Goal: Transaction & Acquisition: Obtain resource

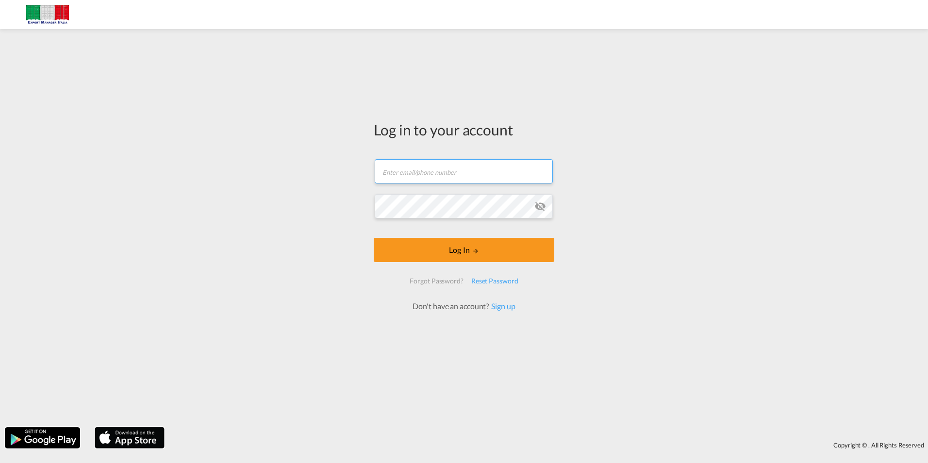
click at [402, 159] on input "text" at bounding box center [464, 171] width 178 height 24
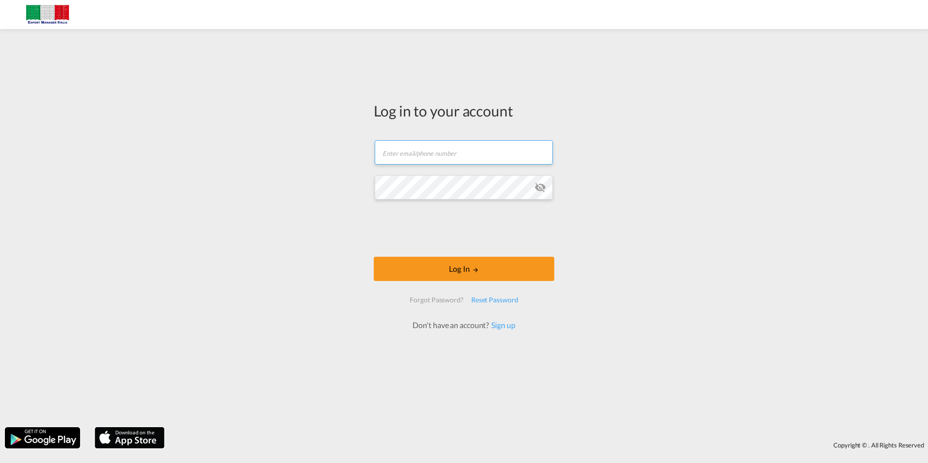
type input "[PERSON_NAME][EMAIL_ADDRESS][DOMAIN_NAME]"
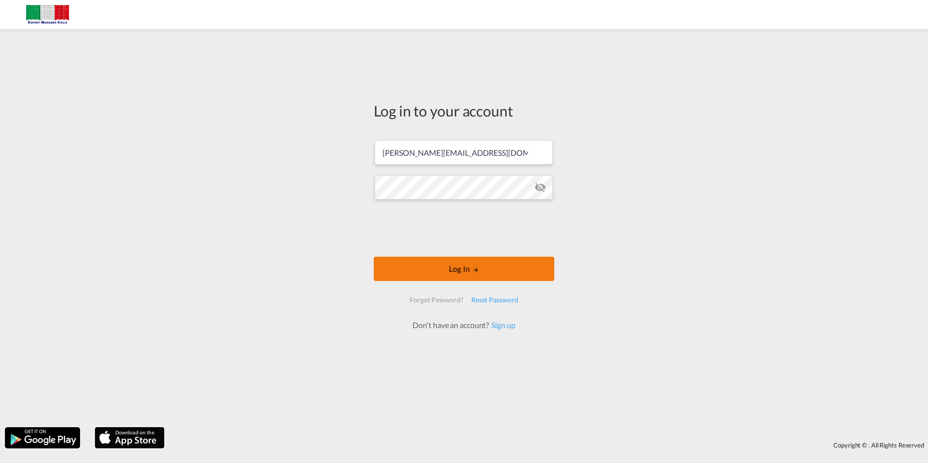
click at [469, 266] on button "Log In" at bounding box center [464, 269] width 181 height 24
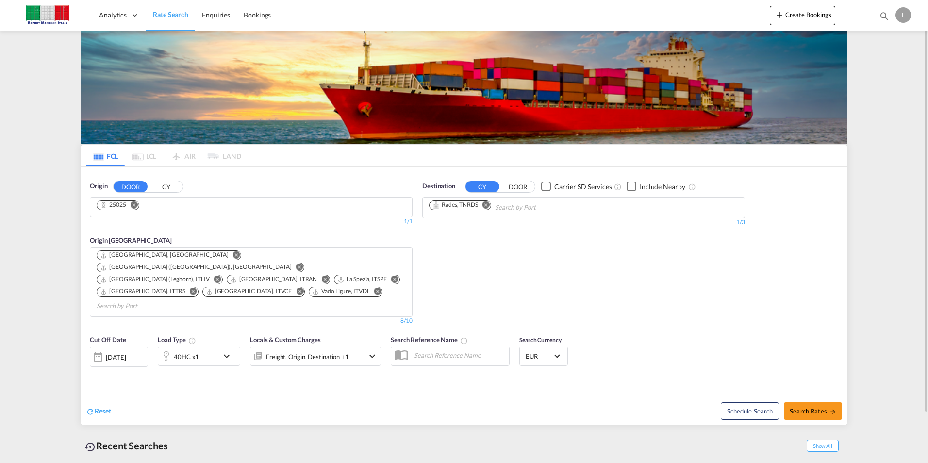
click at [135, 204] on md-icon "Remove" at bounding box center [134, 204] width 7 height 7
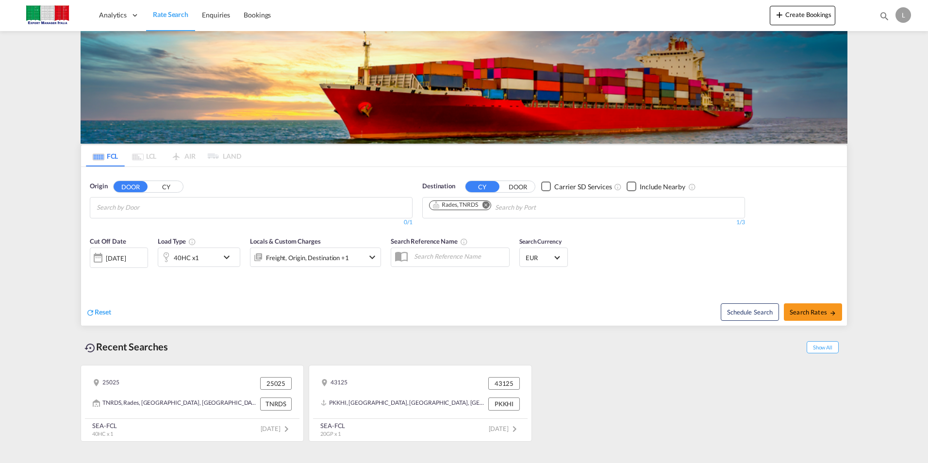
click at [486, 203] on md-icon "Remove" at bounding box center [485, 204] width 7 height 7
drag, startPoint x: 117, startPoint y: 345, endPoint x: 206, endPoint y: 349, distance: 88.4
click at [206, 349] on div "Recent Searches Show All" at bounding box center [464, 344] width 767 height 27
click at [173, 187] on button "CY" at bounding box center [166, 186] width 34 height 11
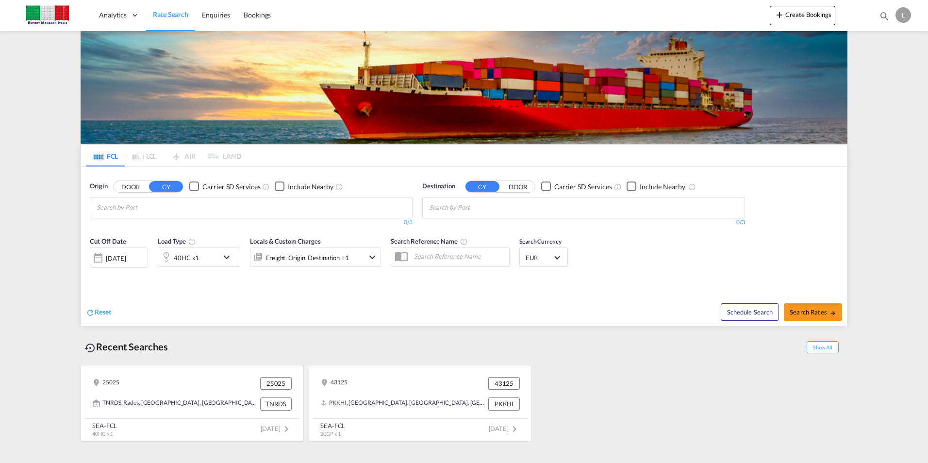
click at [139, 186] on button "DOOR" at bounding box center [131, 186] width 34 height 11
click at [686, 379] on div "25025 25025 TNRDS, [GEOGRAPHIC_DATA], [GEOGRAPHIC_DATA], [GEOGRAPHIC_DATA], [GE…" at bounding box center [464, 401] width 767 height 82
click at [232, 210] on md-chips at bounding box center [251, 208] width 322 height 20
click at [710, 374] on div "25025 25025 TNRDS, [GEOGRAPHIC_DATA], [GEOGRAPHIC_DATA], [GEOGRAPHIC_DATA], [GE…" at bounding box center [464, 401] width 767 height 82
click at [174, 202] on input "Chips input." at bounding box center [143, 208] width 92 height 16
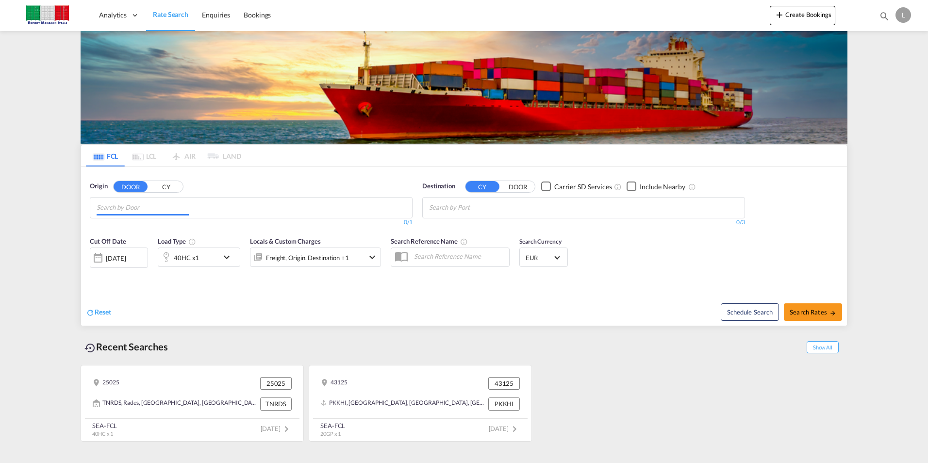
click at [174, 202] on input "Chips input." at bounding box center [143, 208] width 92 height 16
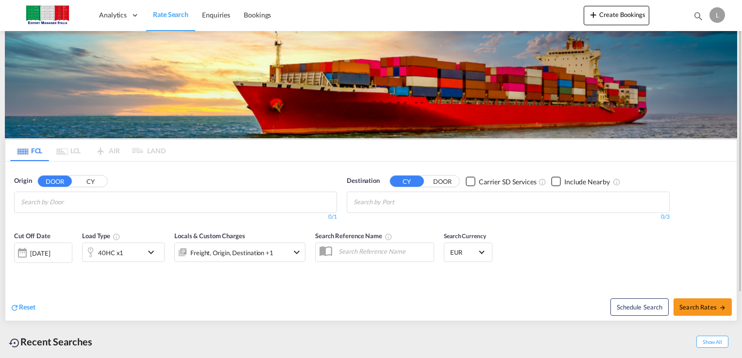
scroll to position [79, 0]
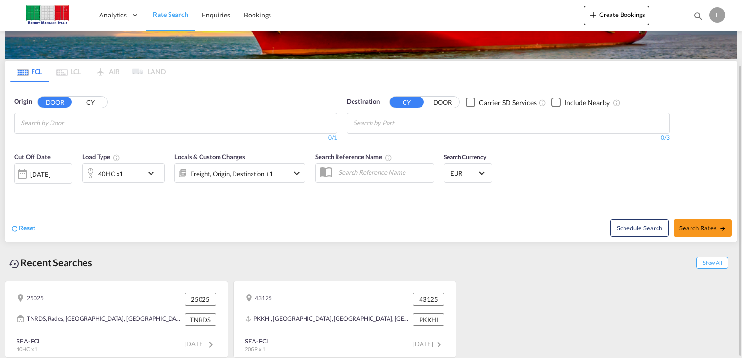
click at [83, 117] on input "Chips input." at bounding box center [67, 124] width 92 height 16
type input "4"
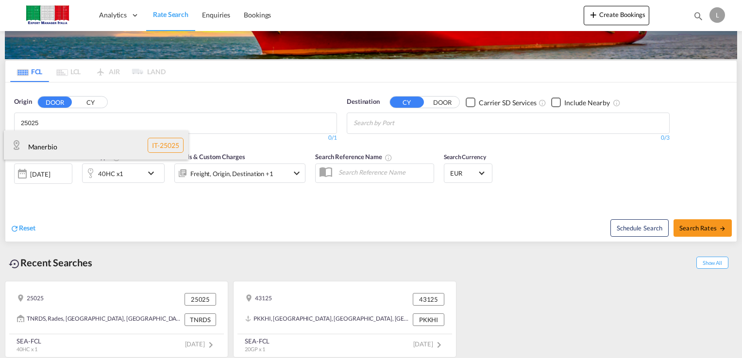
type input "25025"
click at [58, 149] on div "Manerbio IT-25025" at bounding box center [96, 145] width 184 height 29
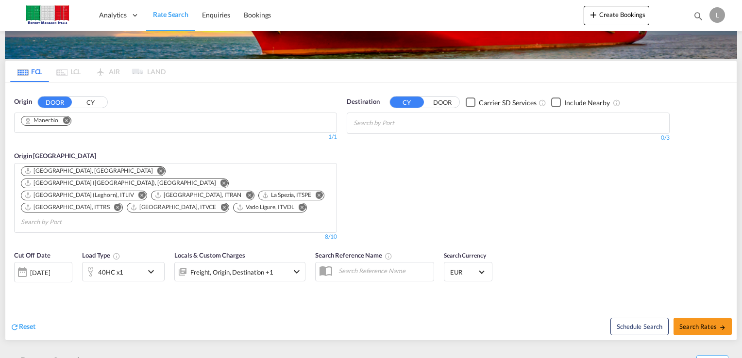
click at [423, 128] on body "Analytics Dashboard Rate Search Enquiries Bookings Analytics" at bounding box center [371, 179] width 742 height 358
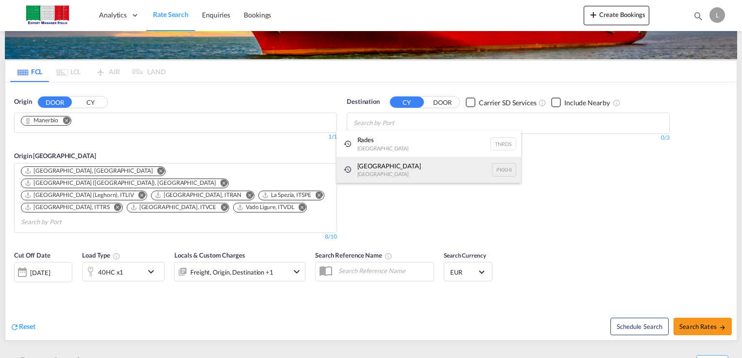
click at [375, 168] on div "Karachi [GEOGRAPHIC_DATA] PKKHI" at bounding box center [428, 170] width 184 height 26
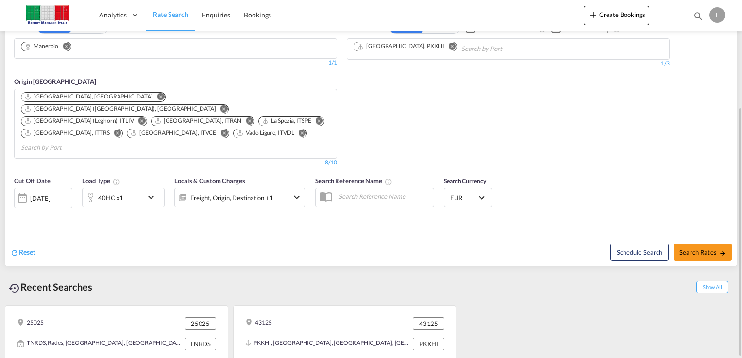
scroll to position [0, 0]
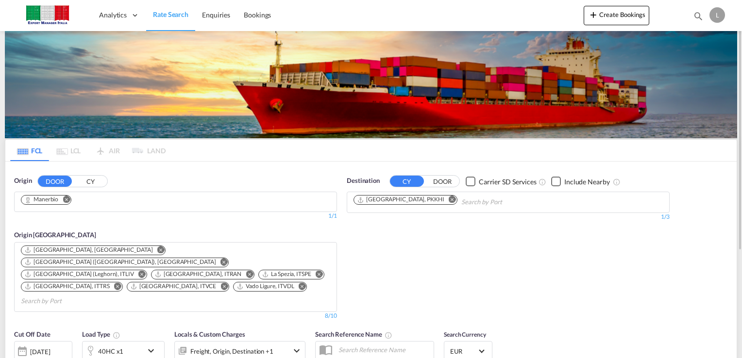
click at [157, 151] on md-pagination-wrapper "FCL LCL AIR LAND" at bounding box center [87, 150] width 155 height 21
click at [78, 152] on md-pagination-wrapper "FCL LCL AIR LAND" at bounding box center [87, 150] width 155 height 21
click at [112, 150] on md-pagination-wrapper "FCL LCL AIR LAND" at bounding box center [87, 150] width 155 height 21
click at [169, 156] on md-tabs-canvas "FCL LCL AIR LAND FCL LCL AIR LAND" at bounding box center [370, 150] width 731 height 21
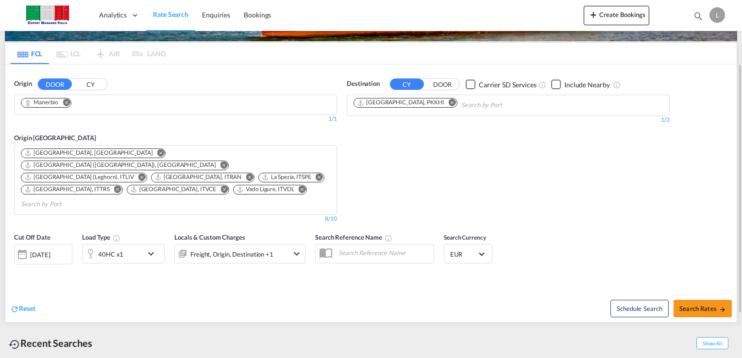
scroll to position [95, 0]
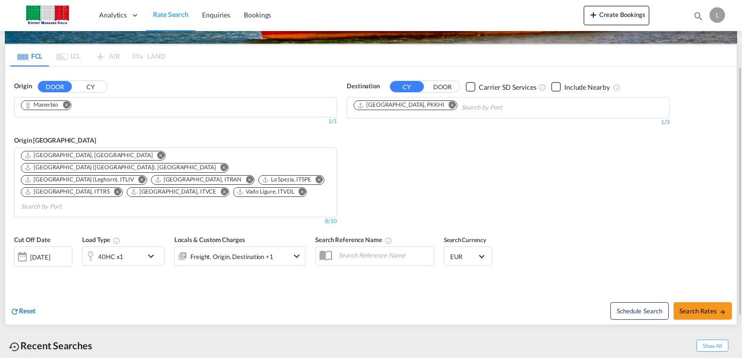
click at [26, 307] on span "Reset" at bounding box center [27, 311] width 17 height 8
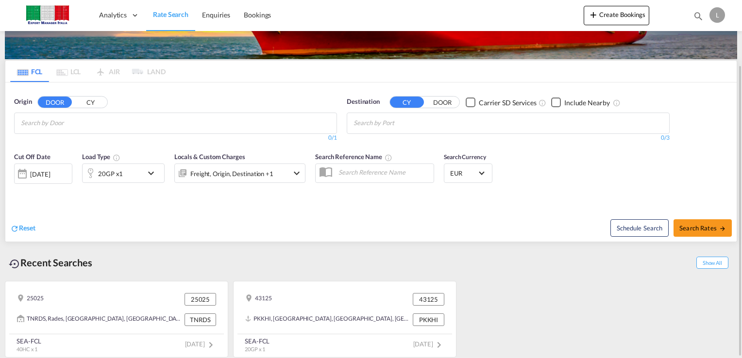
click at [110, 126] on input "Chips input." at bounding box center [67, 124] width 92 height 16
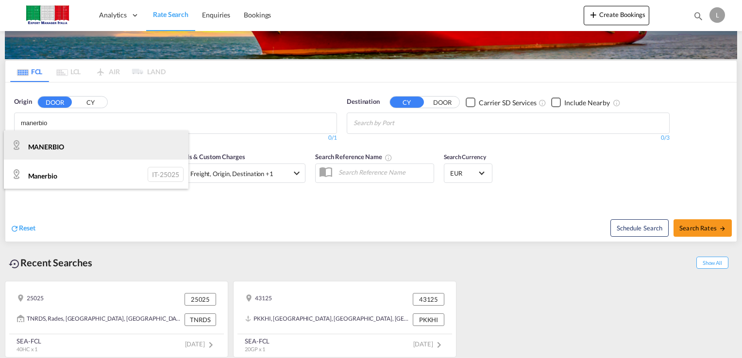
type input "manerbio"
click at [56, 147] on div "MANERBIO IT-" at bounding box center [96, 145] width 184 height 29
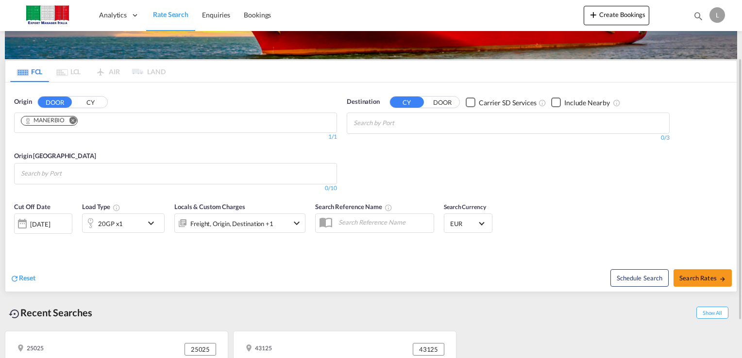
click at [404, 123] on body "Analytics Dashboard Rate Search Enquiries Bookings Analytics" at bounding box center [371, 179] width 742 height 358
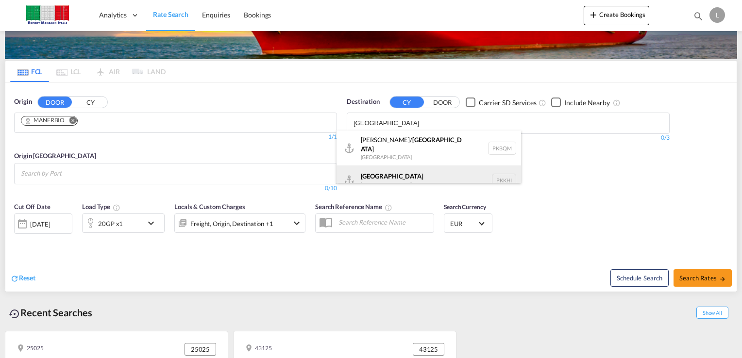
type input "[GEOGRAPHIC_DATA]"
click at [381, 176] on div "Karachi [GEOGRAPHIC_DATA] PKKHI" at bounding box center [428, 180] width 184 height 29
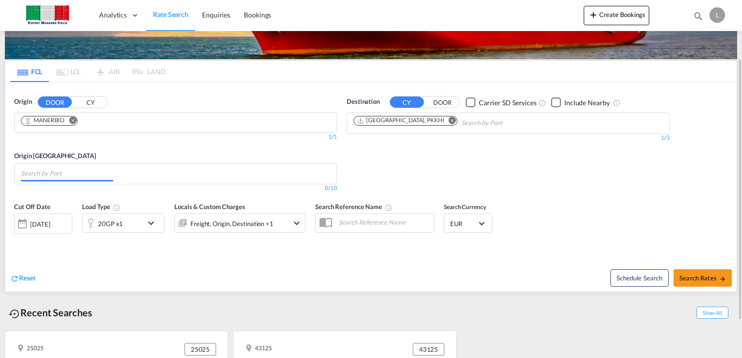
click at [113, 178] on input "Chips input." at bounding box center [67, 174] width 92 height 16
click at [72, 119] on md-icon "Remove" at bounding box center [72, 120] width 7 height 7
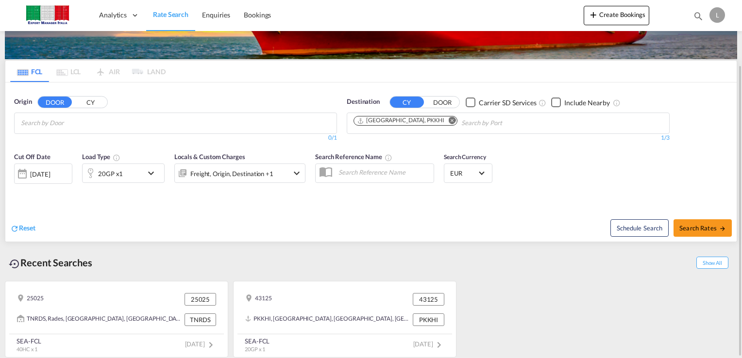
click at [70, 122] on input "Chips input." at bounding box center [67, 124] width 92 height 16
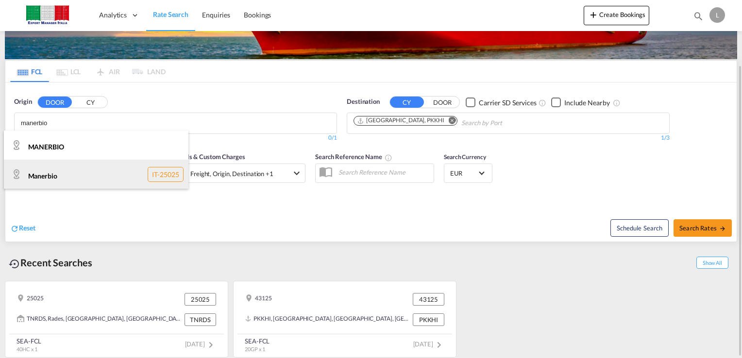
type input "manerbio"
click at [41, 178] on div "Manerbio IT-25025" at bounding box center [96, 174] width 184 height 29
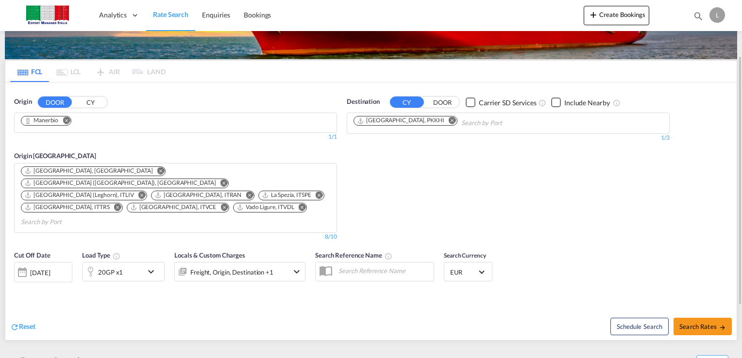
click at [482, 180] on div "Destination CY DOOR Carrier SD Services Include Nearby [GEOGRAPHIC_DATA], PKKHI…" at bounding box center [508, 168] width 332 height 153
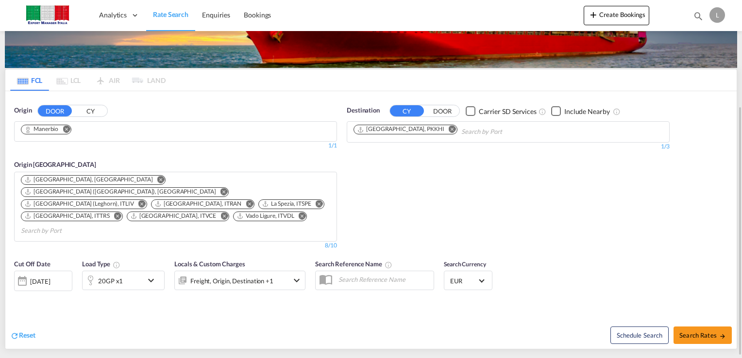
scroll to position [109, 0]
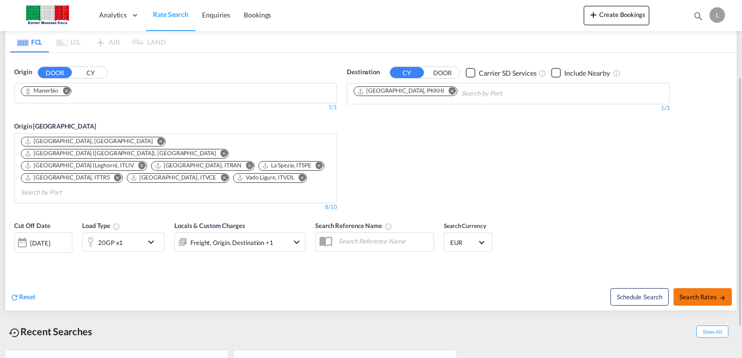
click at [691, 293] on span "Search Rates" at bounding box center [702, 297] width 47 height 8
type input "[GEOGRAPHIC_DATA] to PKKHI / [DATE]"
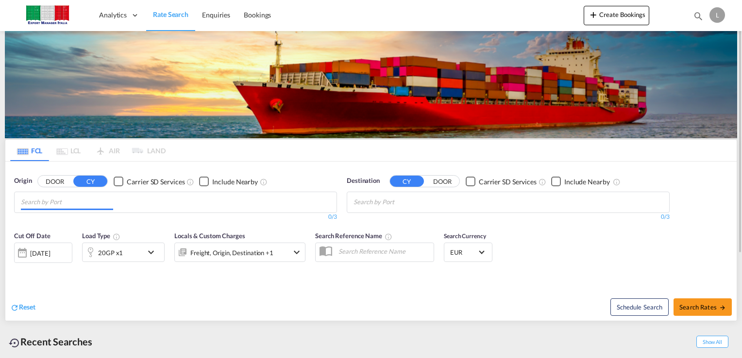
click at [100, 198] on input "Chips input." at bounding box center [67, 203] width 92 height 16
click at [46, 175] on div "DOOR [PERSON_NAME]" at bounding box center [72, 181] width 70 height 12
click at [68, 183] on button "DOOR" at bounding box center [55, 181] width 34 height 11
click at [64, 204] on input "Chips input." at bounding box center [67, 203] width 92 height 16
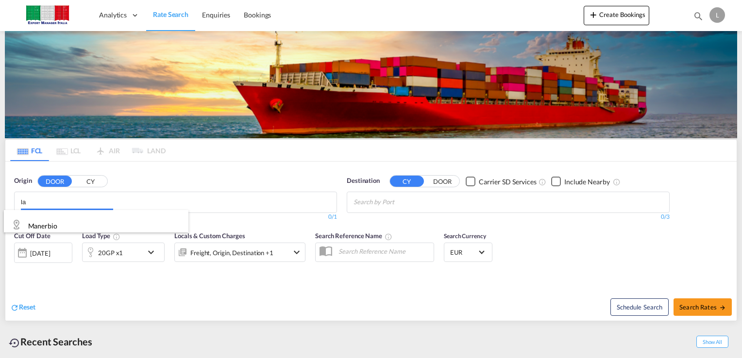
type input "l"
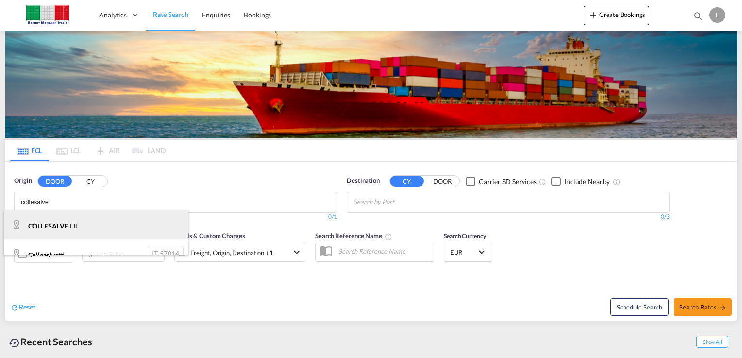
scroll to position [14, 0]
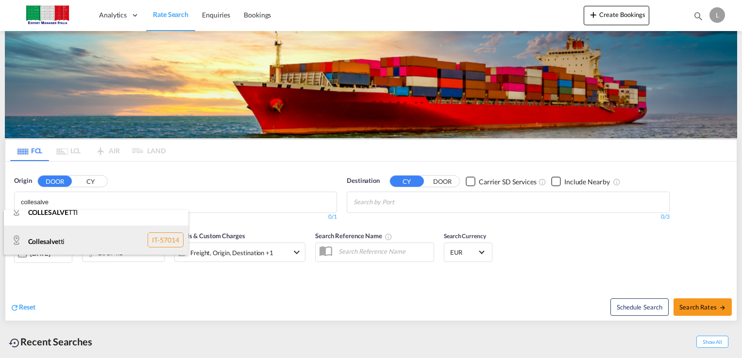
type input "collesalve"
click at [52, 243] on div "Collesalve tti IT-57014" at bounding box center [96, 240] width 184 height 29
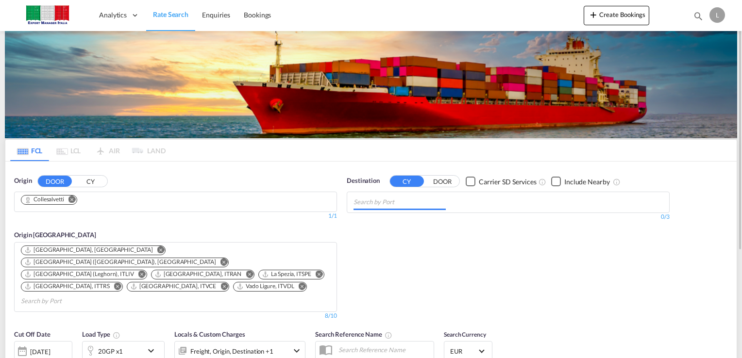
click at [427, 207] on input "Chips input." at bounding box center [399, 203] width 92 height 16
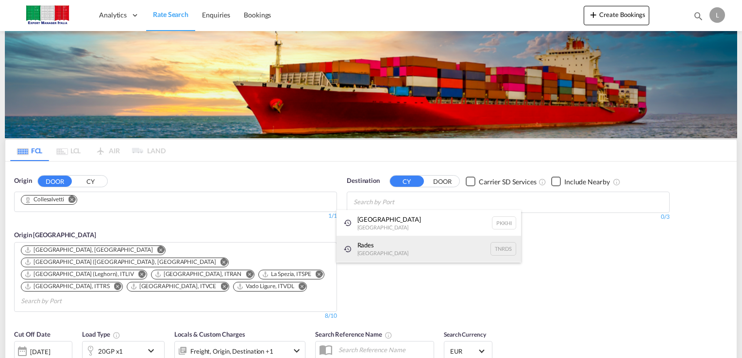
click at [359, 251] on div "Rades [GEOGRAPHIC_DATA] TNRDS" at bounding box center [428, 249] width 184 height 26
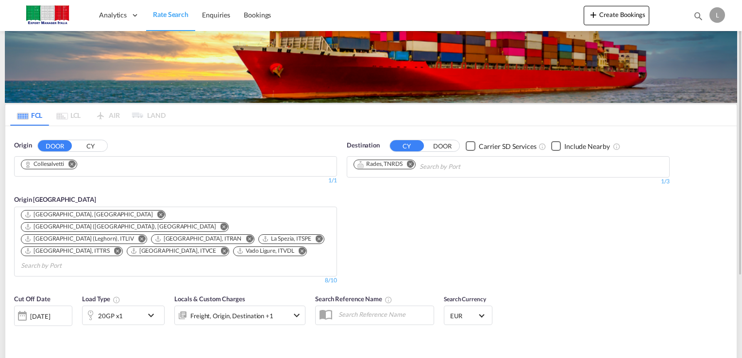
scroll to position [86, 0]
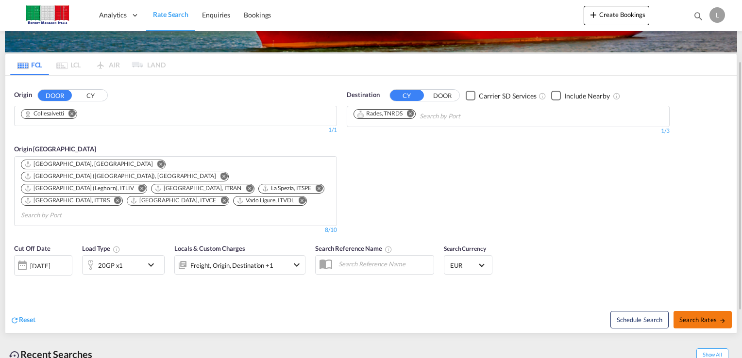
click at [694, 316] on span "Search Rates" at bounding box center [702, 320] width 47 height 8
type input "Collesalvetti to TNRDS / [DATE]"
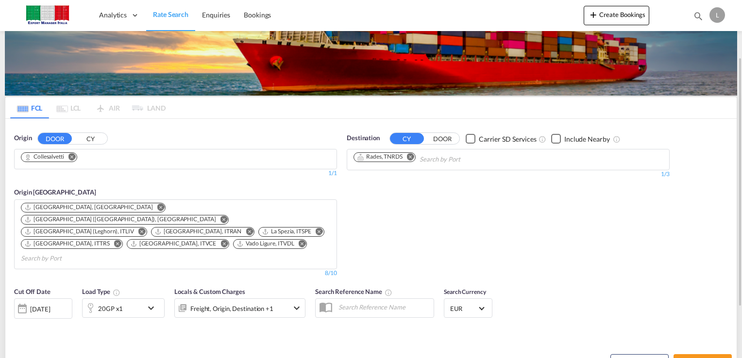
scroll to position [58, 0]
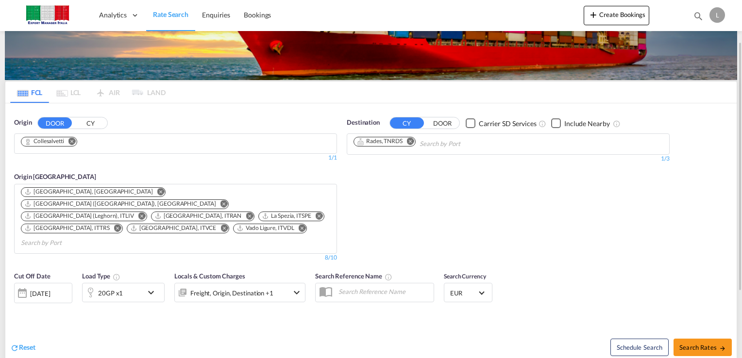
click at [413, 139] on md-icon "Remove" at bounding box center [410, 141] width 7 height 7
click at [397, 144] on body "Analytics Dashboard Rate Search Enquiries Bookings Analytics" at bounding box center [371, 179] width 742 height 358
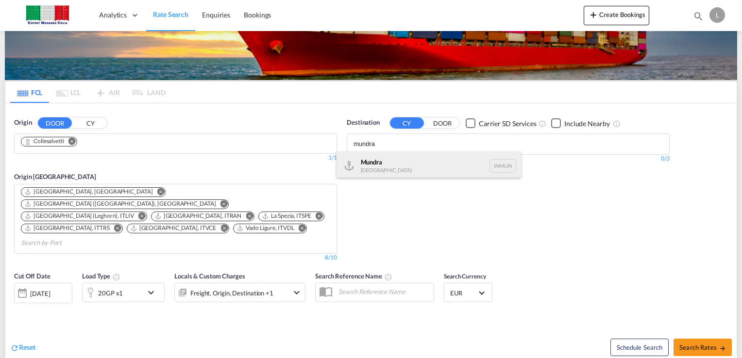
type input "mundra"
click at [379, 168] on div "Mundra [GEOGRAPHIC_DATA] INMUN" at bounding box center [428, 165] width 184 height 29
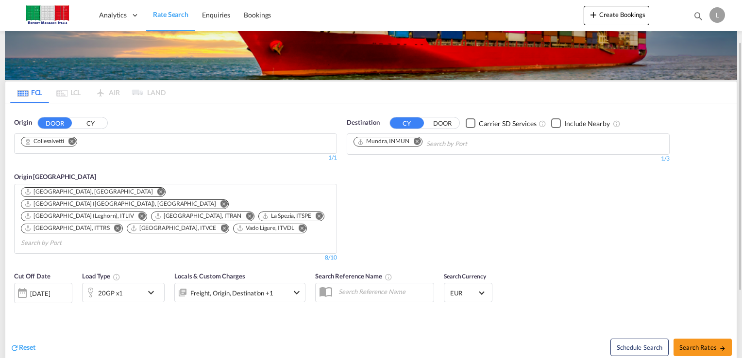
click at [418, 141] on md-icon "Remove" at bounding box center [417, 141] width 7 height 7
click at [0, 0] on div "Karachi [GEOGRAPHIC_DATA] PKKHI" at bounding box center [0, 0] width 0 height 0
click at [448, 141] on md-icon "Remove" at bounding box center [451, 141] width 7 height 7
click at [391, 143] on input "Chips input." at bounding box center [399, 144] width 92 height 16
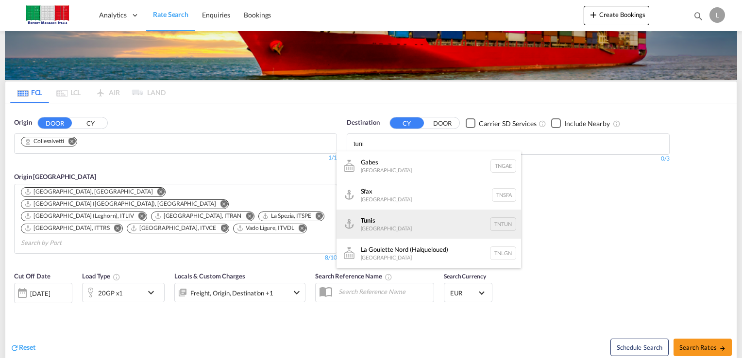
type input "tuni"
click at [378, 223] on div "Tuni s [GEOGRAPHIC_DATA] TNTUN" at bounding box center [428, 224] width 184 height 29
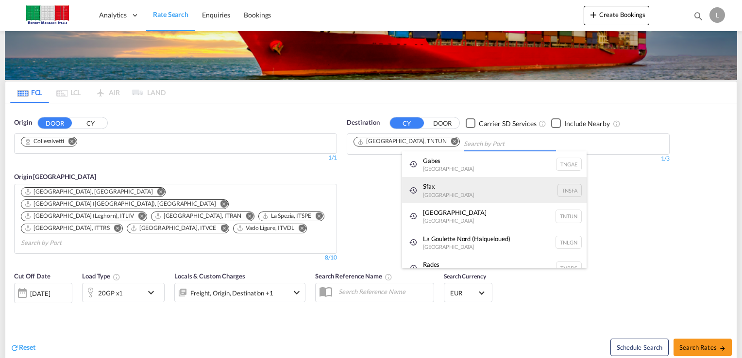
click at [470, 202] on body "Analytics Dashboard Rate Search Enquiries Bookings Analytics" at bounding box center [371, 179] width 742 height 358
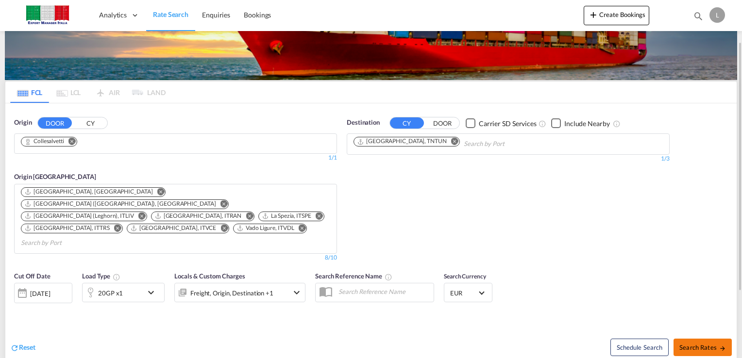
click at [689, 339] on button "Search Rates" at bounding box center [702, 347] width 58 height 17
type input "Collesalvetti to TNTUN / [DATE]"
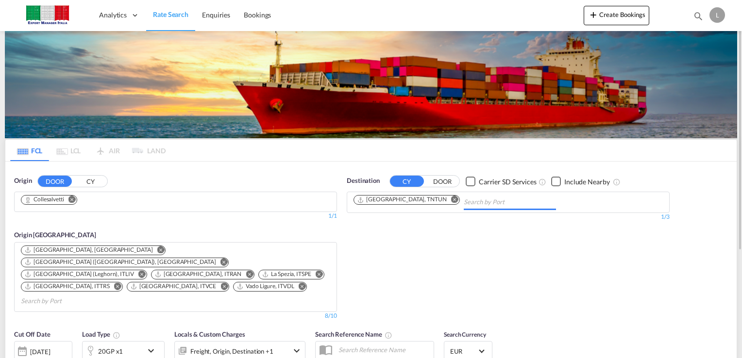
click at [464, 205] on input "Chips input." at bounding box center [510, 203] width 92 height 16
click at [451, 201] on md-icon "Remove" at bounding box center [454, 199] width 7 height 7
click at [391, 201] on body "Analytics Dashboard Rate Search Enquiries Bookings Analytics" at bounding box center [371, 179] width 742 height 358
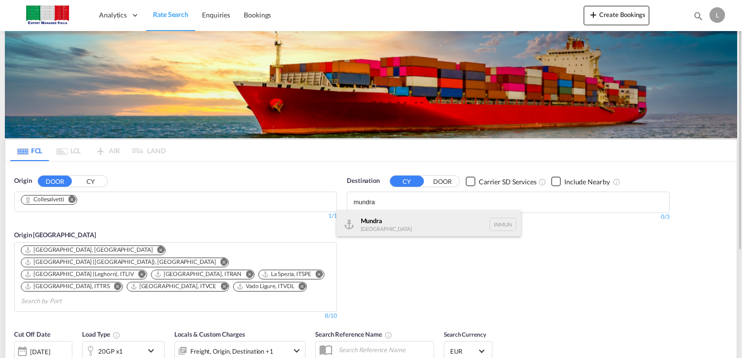
type input "mundra"
click at [382, 227] on div "Mundra [GEOGRAPHIC_DATA] INMUN" at bounding box center [428, 224] width 184 height 29
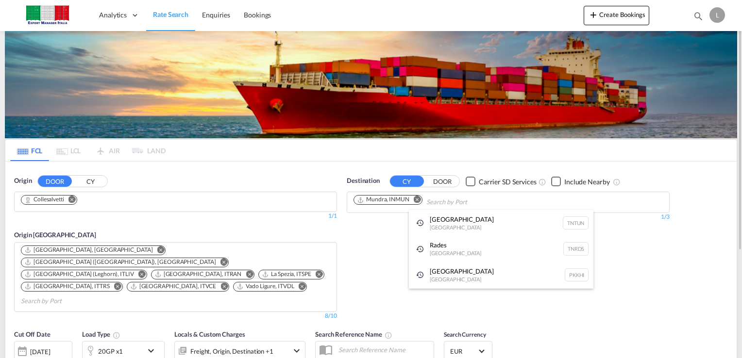
click at [545, 239] on div "Rades [GEOGRAPHIC_DATA] TNRDS" at bounding box center [501, 249] width 184 height 26
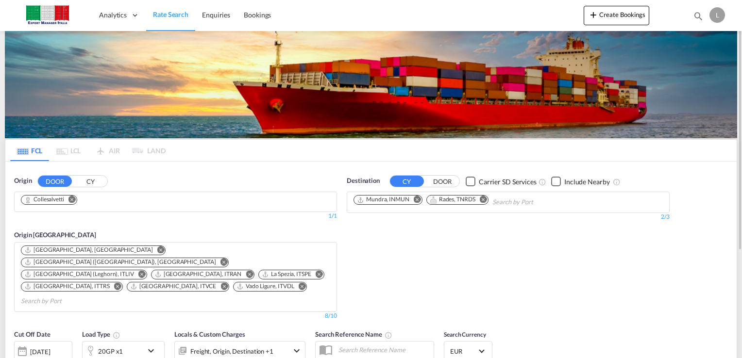
click at [483, 201] on md-icon "Remove" at bounding box center [483, 199] width 7 height 7
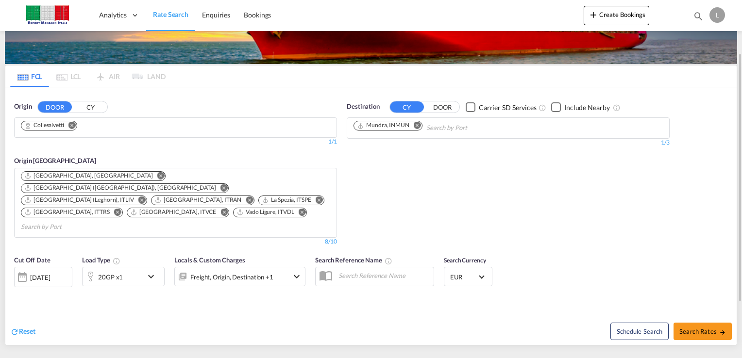
scroll to position [68, 0]
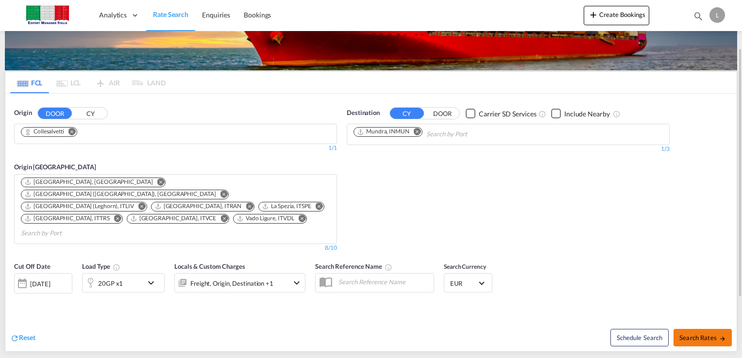
click at [697, 334] on span "Search Rates" at bounding box center [702, 338] width 47 height 8
type input "Collesalvetti to INMUN / [DATE]"
